Goal: Find specific page/section: Find specific page/section

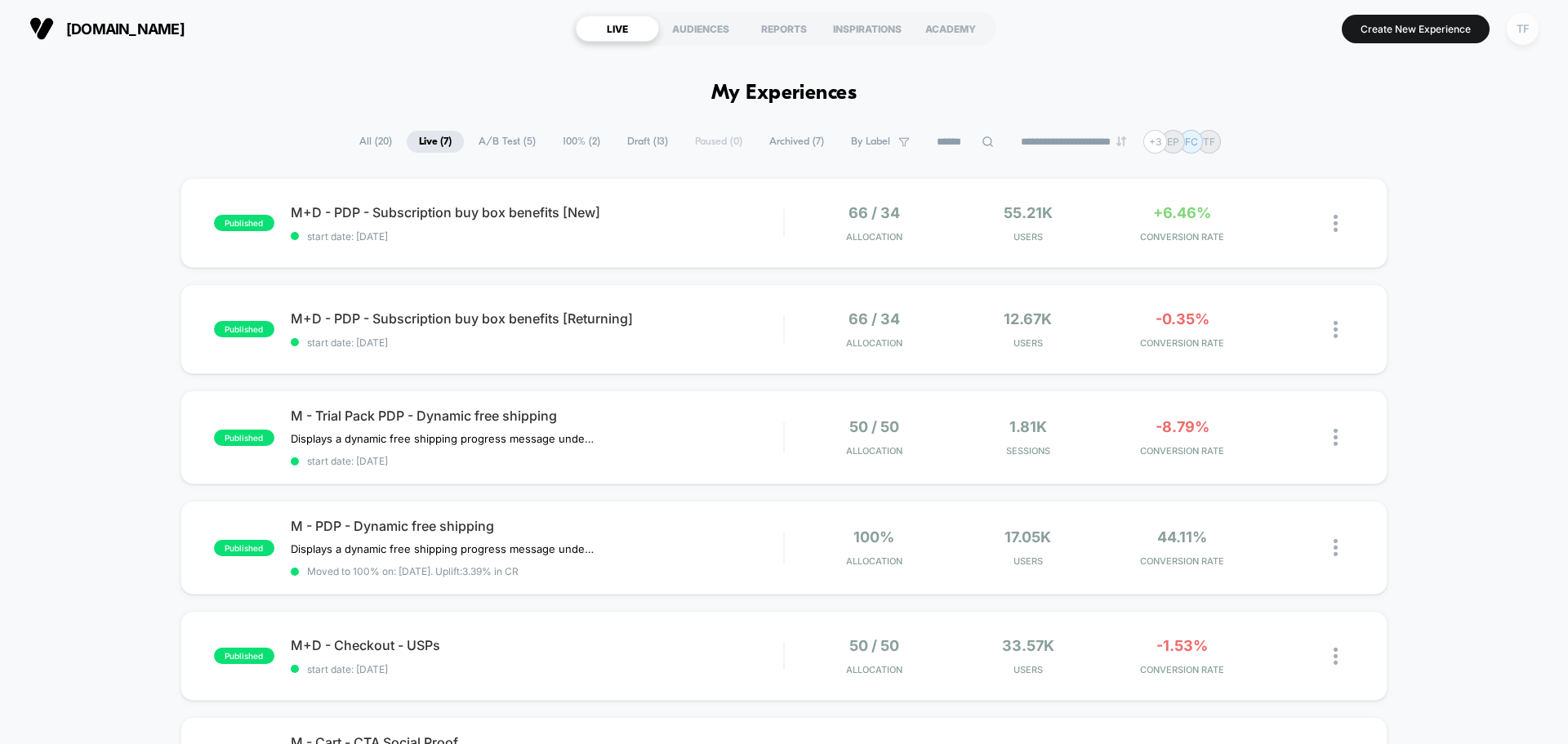
click at [1519, 33] on div "TF" at bounding box center [1522, 29] width 32 height 32
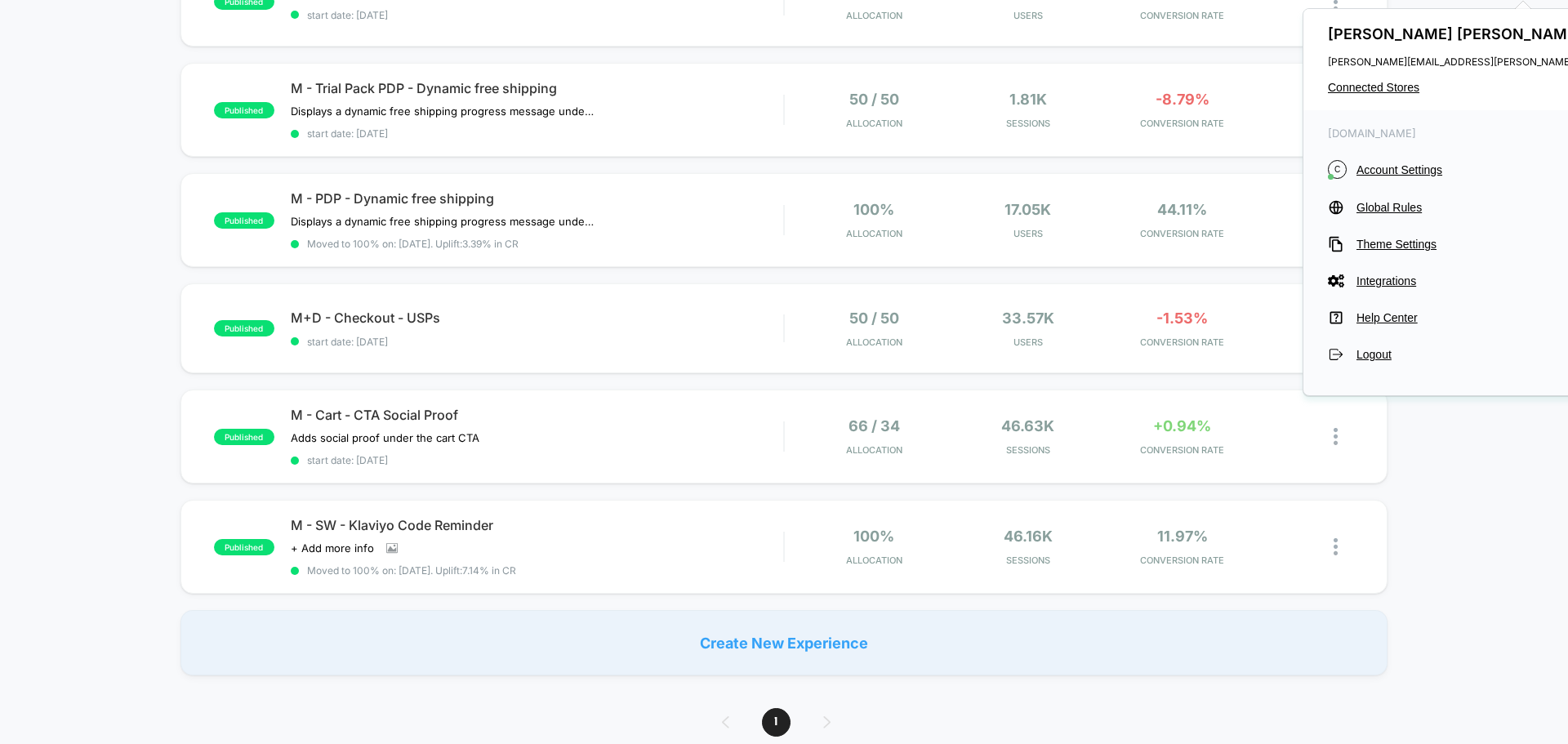
scroll to position [81, 0]
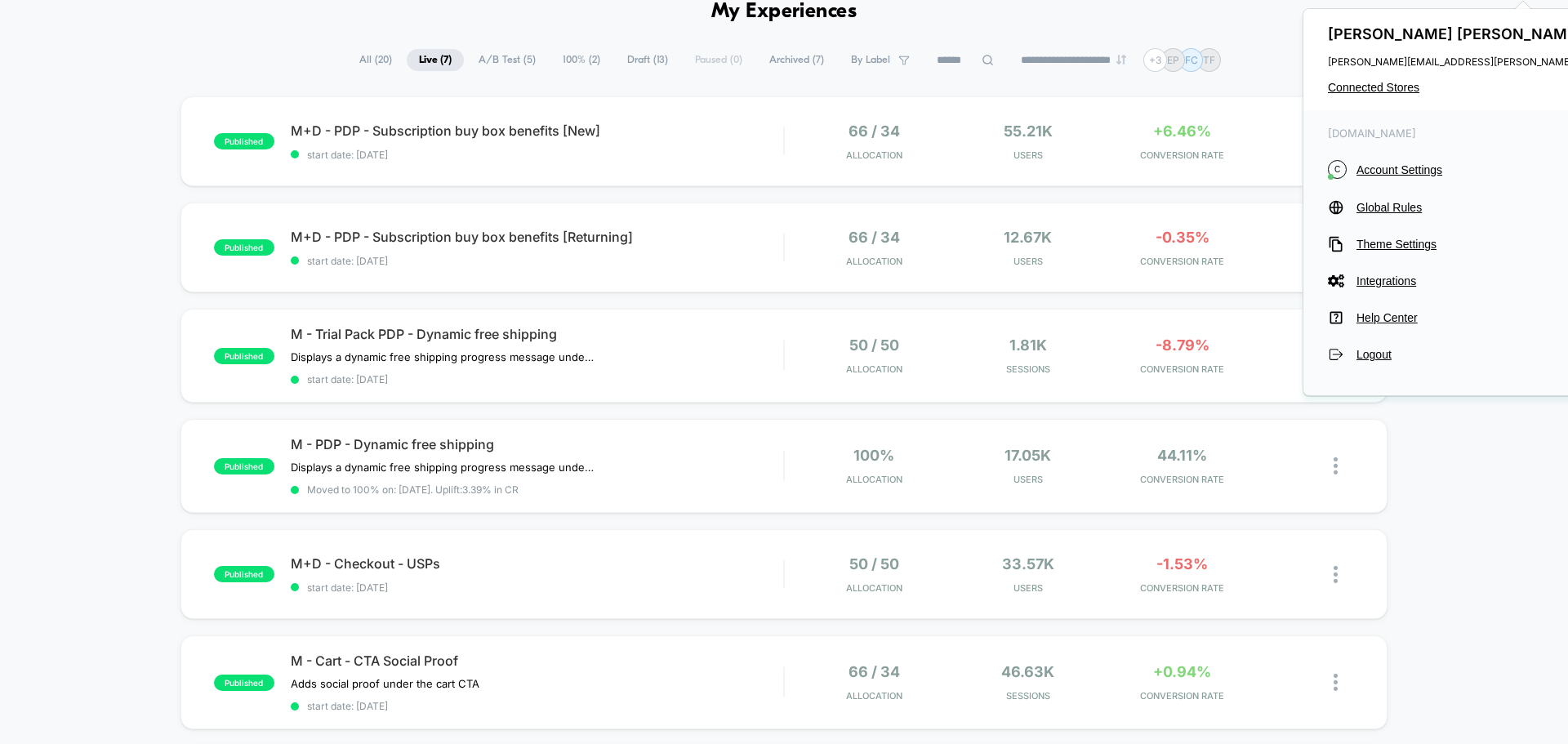
click at [368, 57] on span "All ( 20 )" at bounding box center [375, 59] width 57 height 22
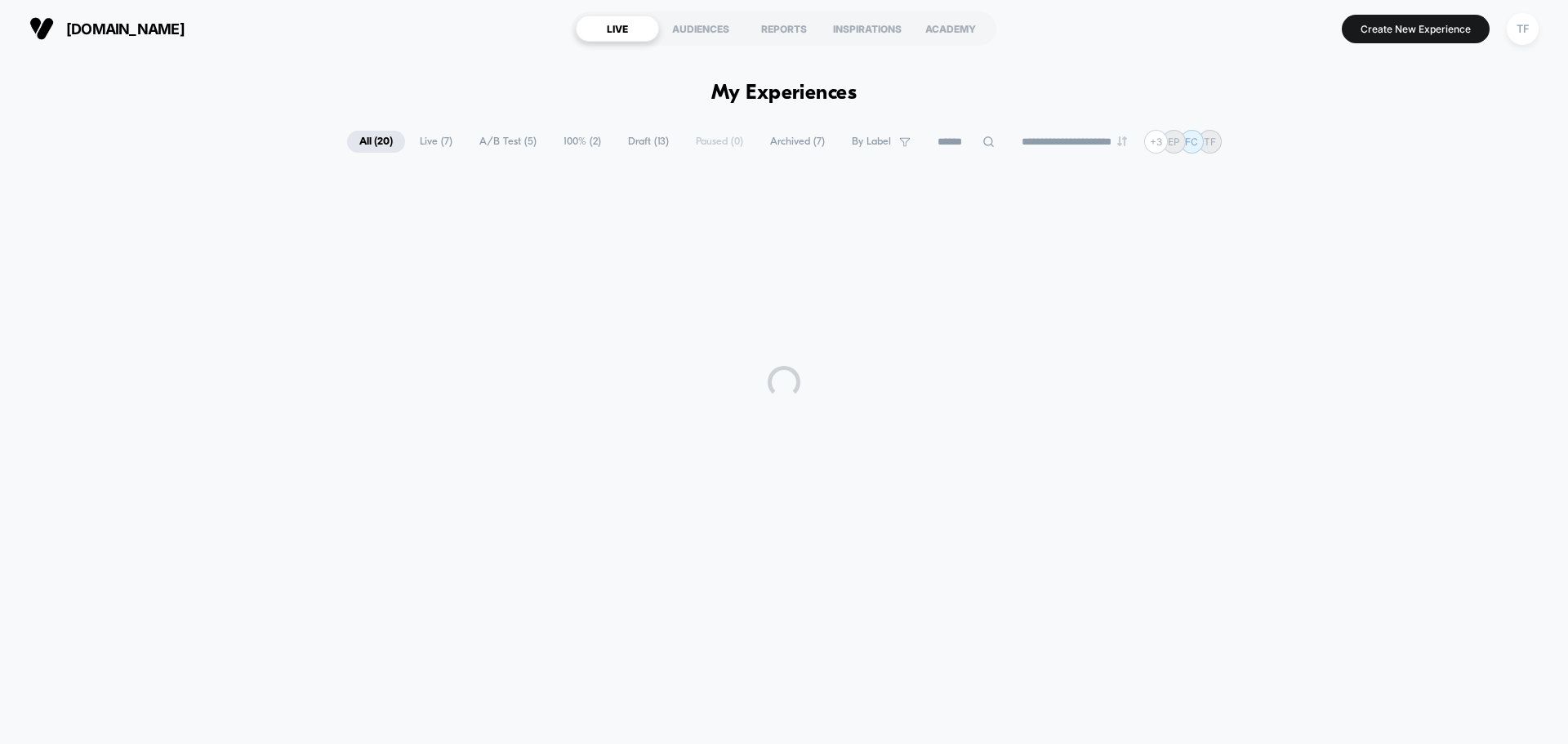
scroll to position [0, 0]
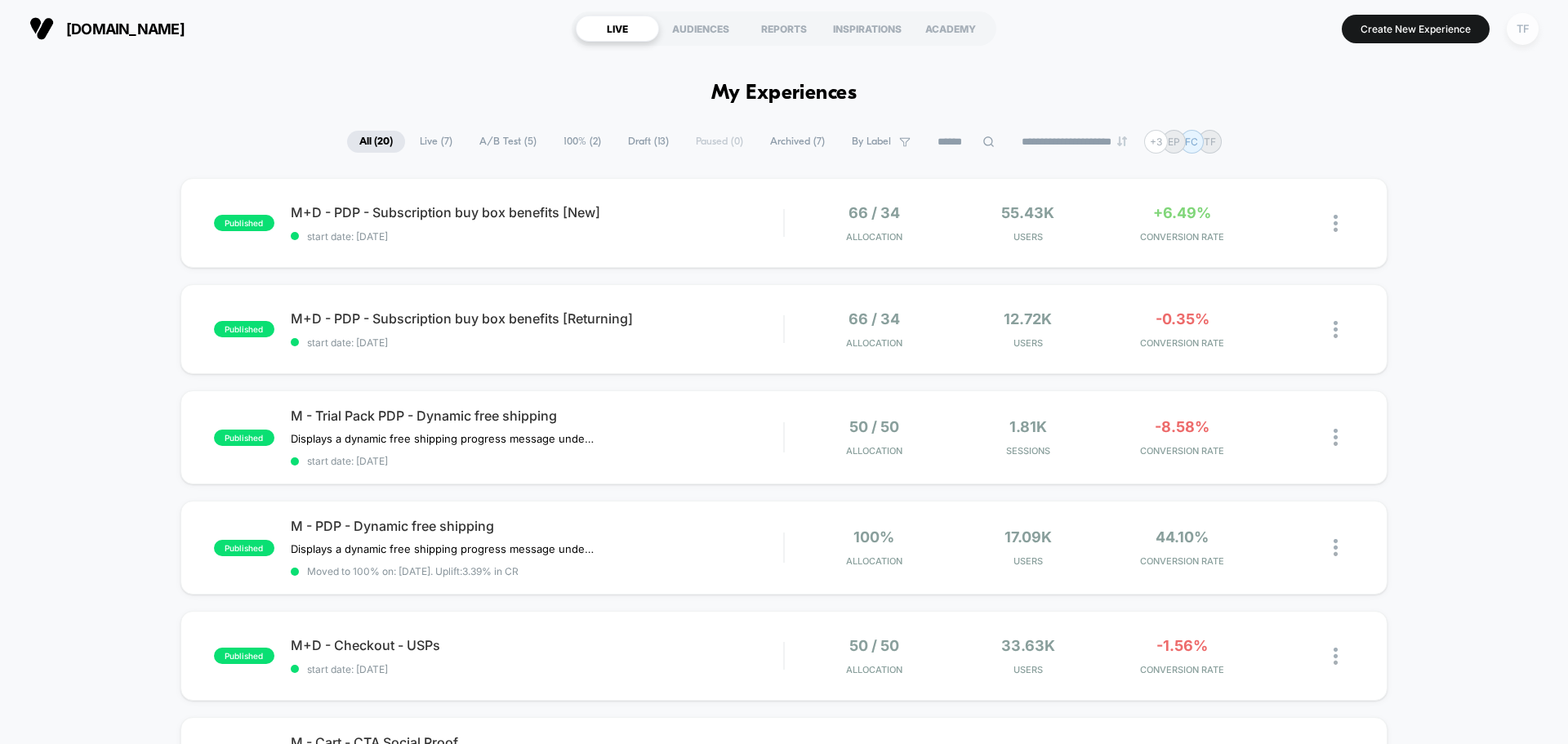
click at [1525, 33] on div "TF" at bounding box center [1522, 29] width 32 height 32
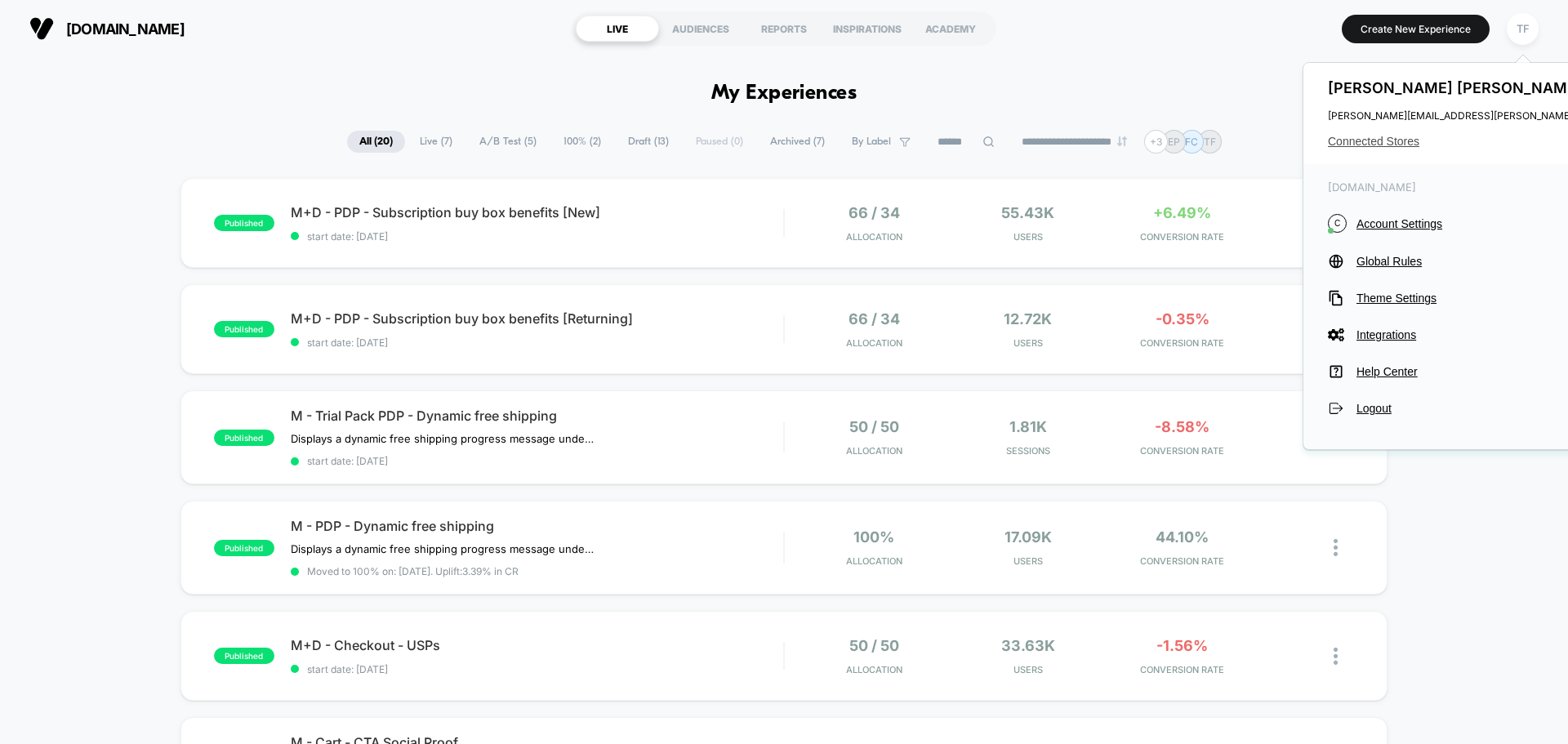
click at [1397, 139] on span "Connected Stores" at bounding box center [1489, 141] width 324 height 13
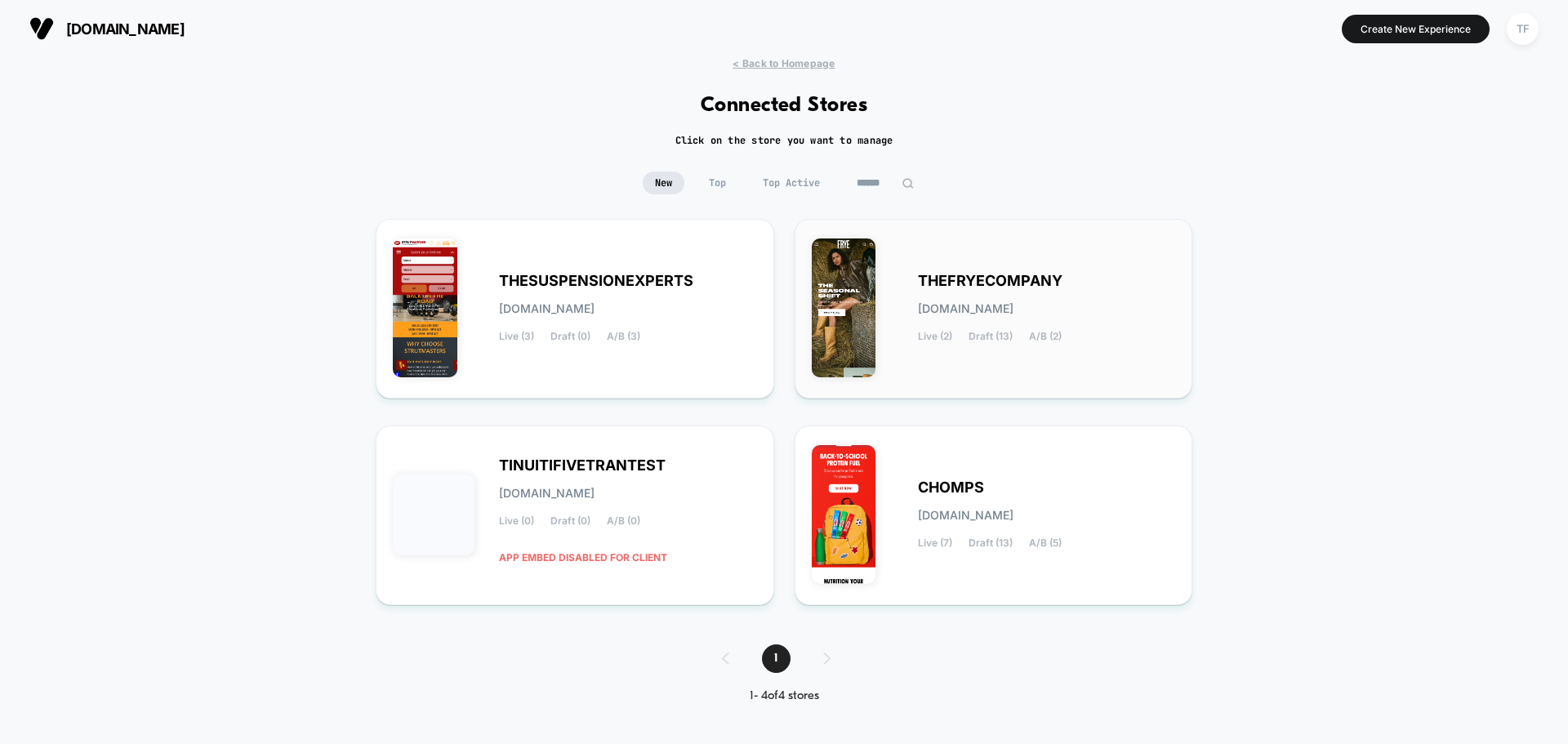
click at [1140, 339] on div "THEFRYECOMPANY [DOMAIN_NAME] Live (2) Draft (13) A/B (2)" at bounding box center [1047, 308] width 258 height 67
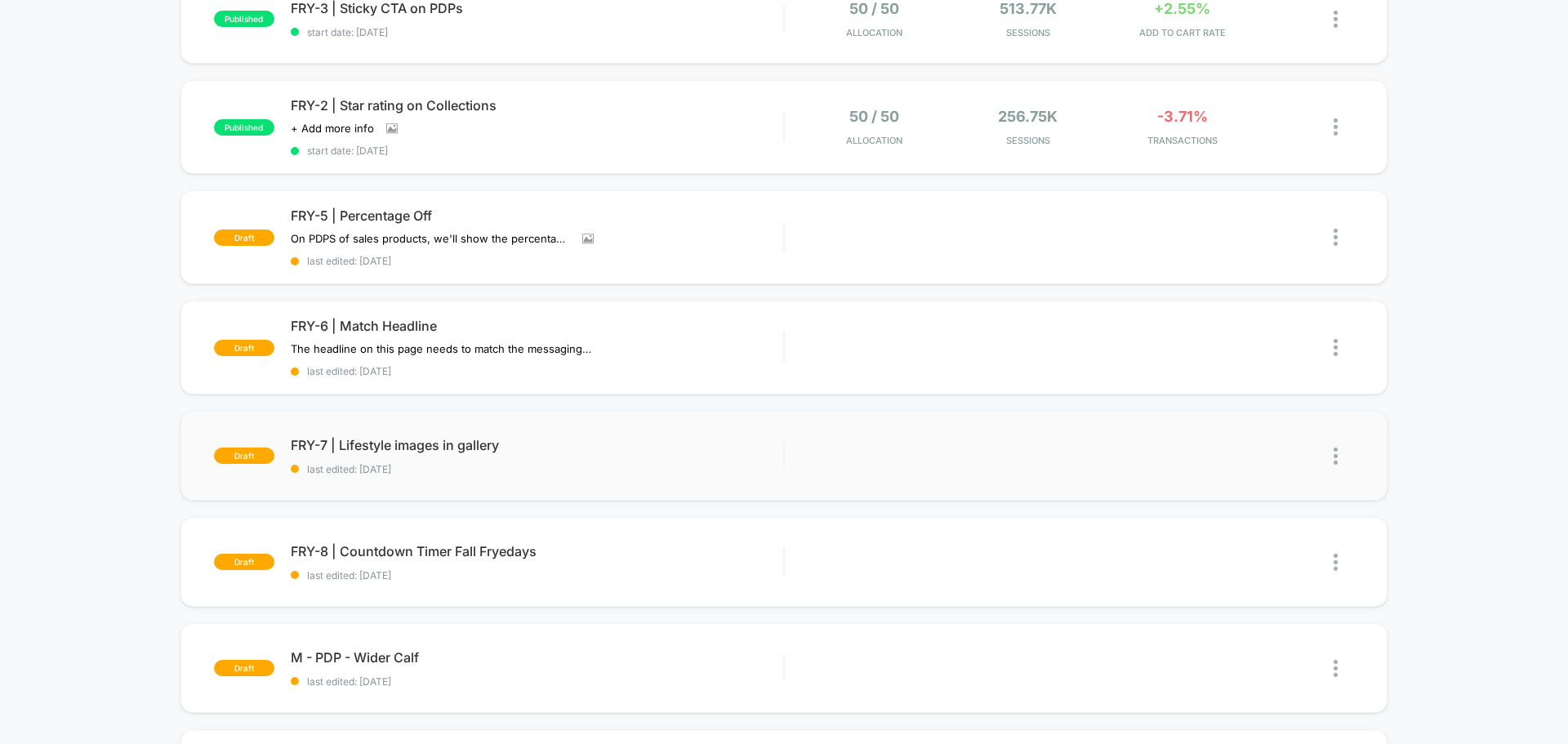
scroll to position [163, 0]
